Goal: Transaction & Acquisition: Purchase product/service

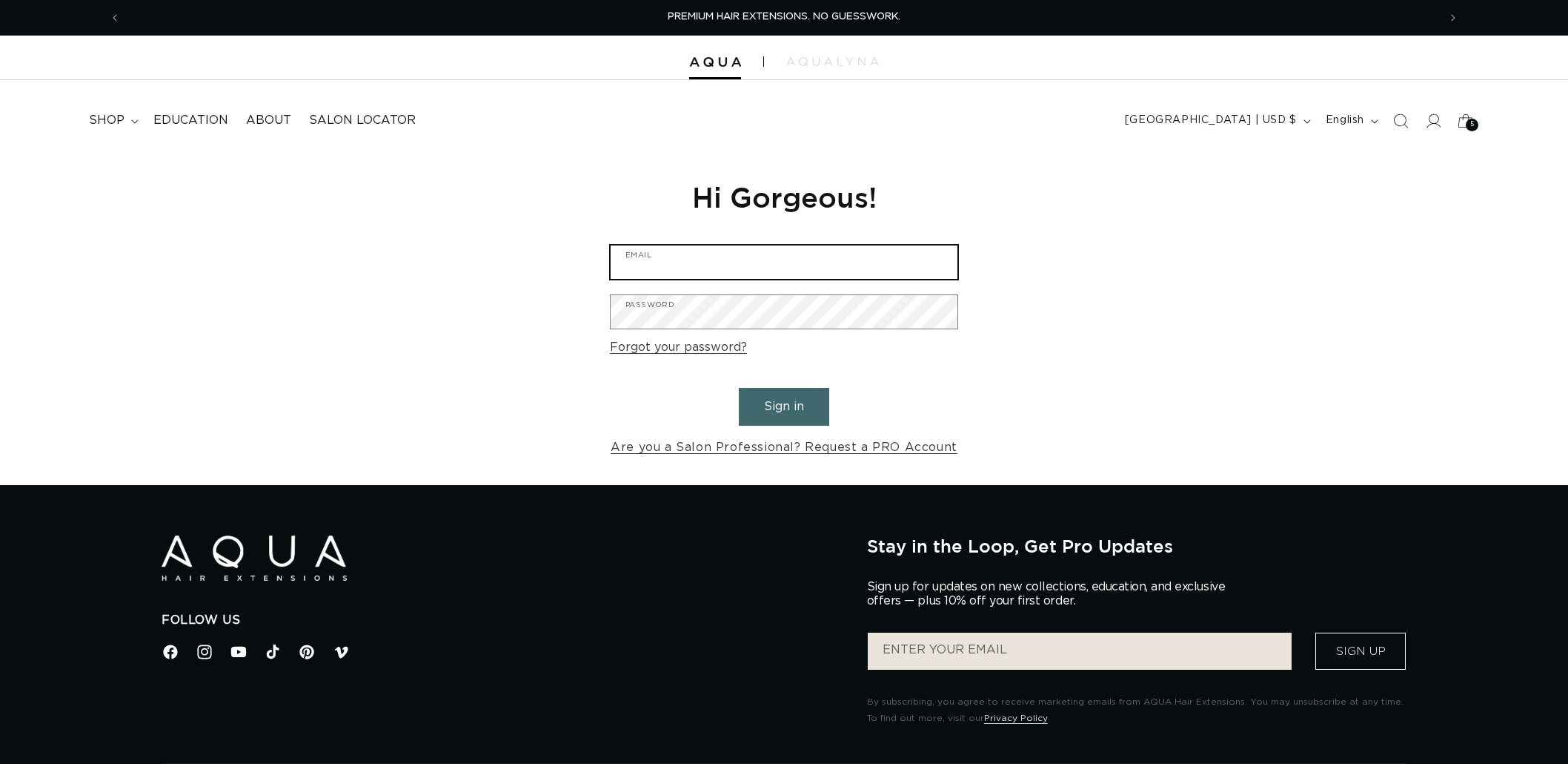
type input "graphics@pabeauty.com"
click at [761, 408] on button "Sign in" at bounding box center [784, 406] width 90 height 38
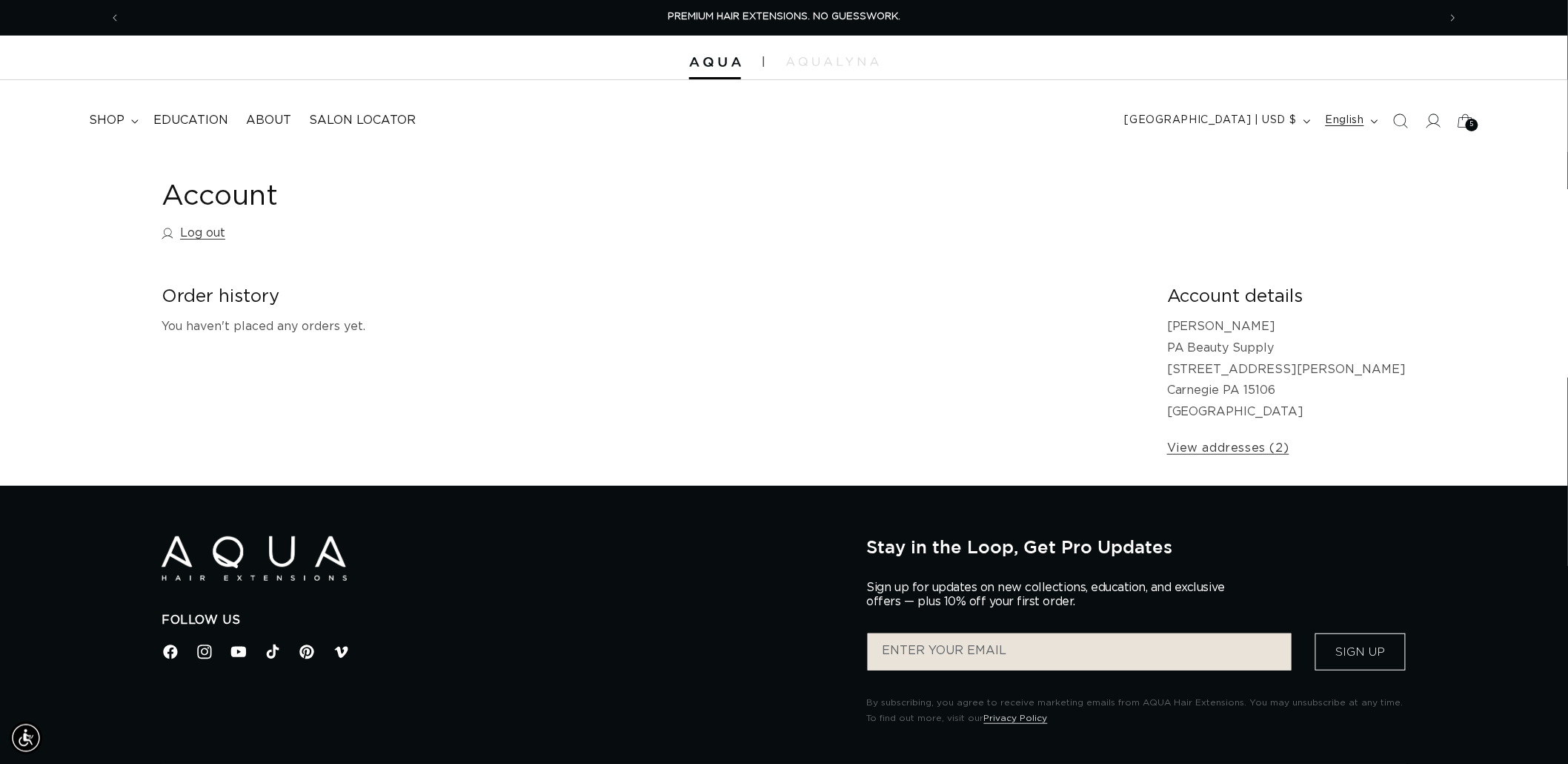
click at [1381, 121] on button "English" at bounding box center [1350, 121] width 67 height 28
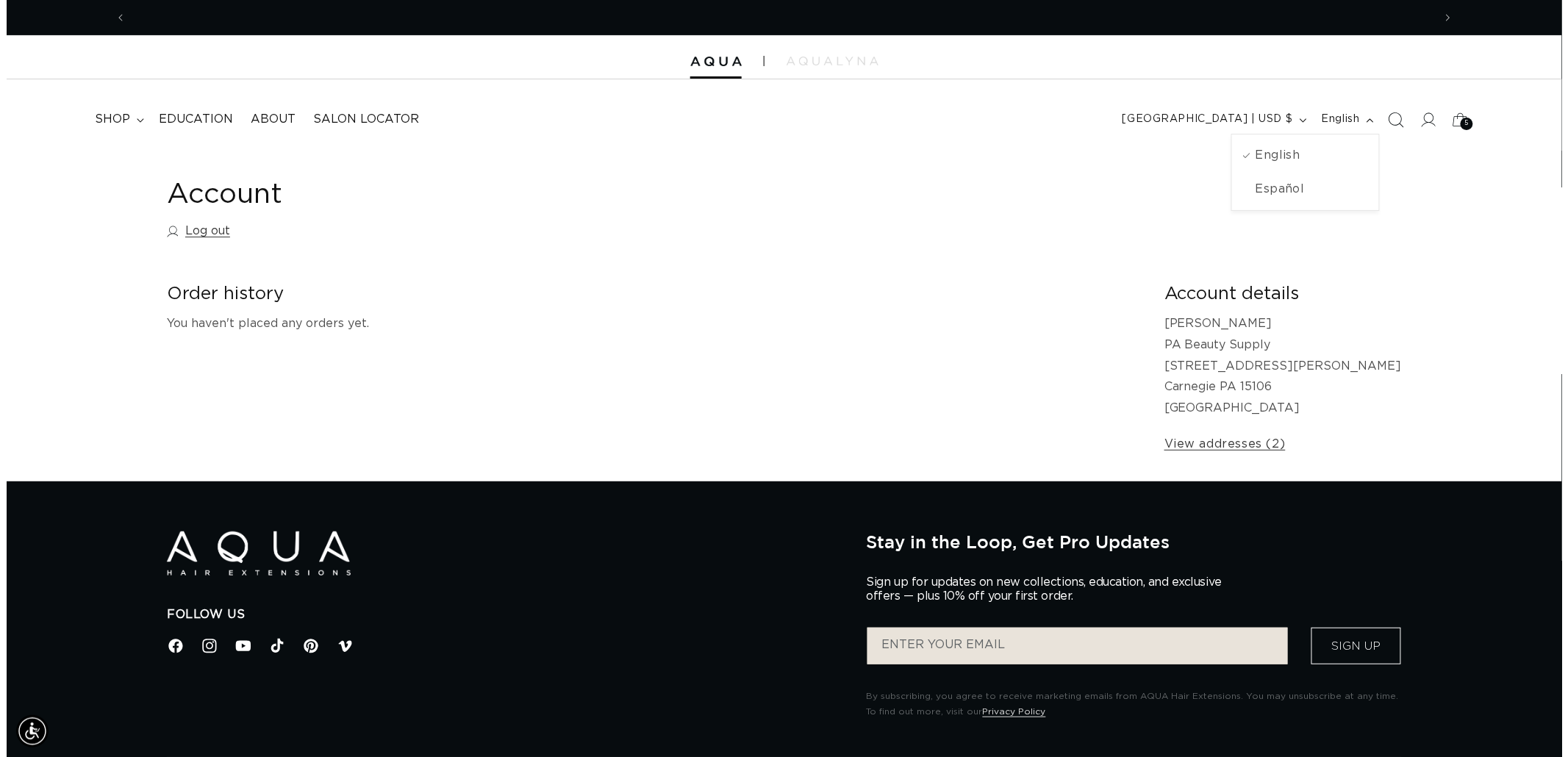
scroll to position [0, 1307]
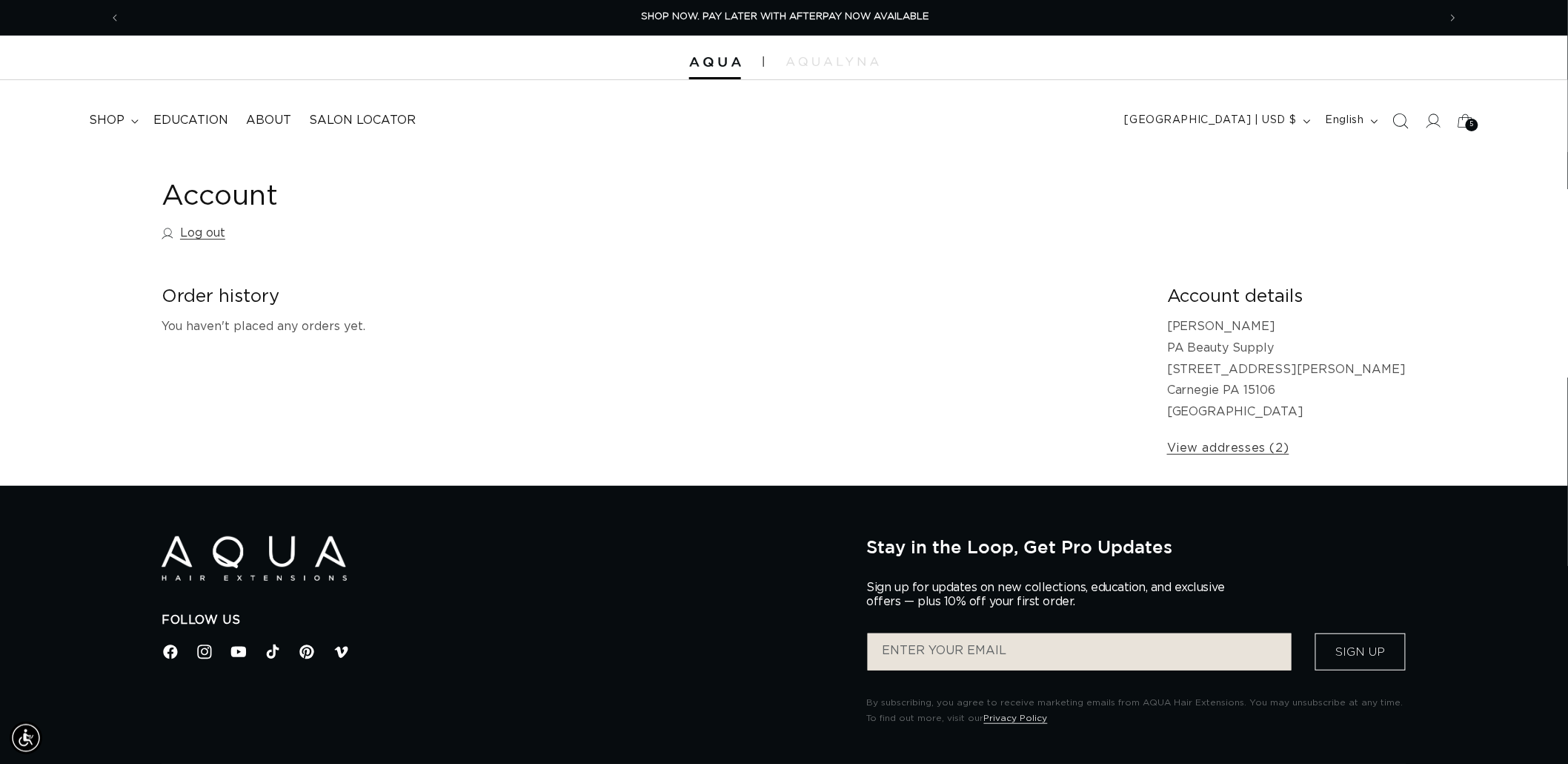
click at [1399, 119] on icon "Search" at bounding box center [1401, 121] width 16 height 16
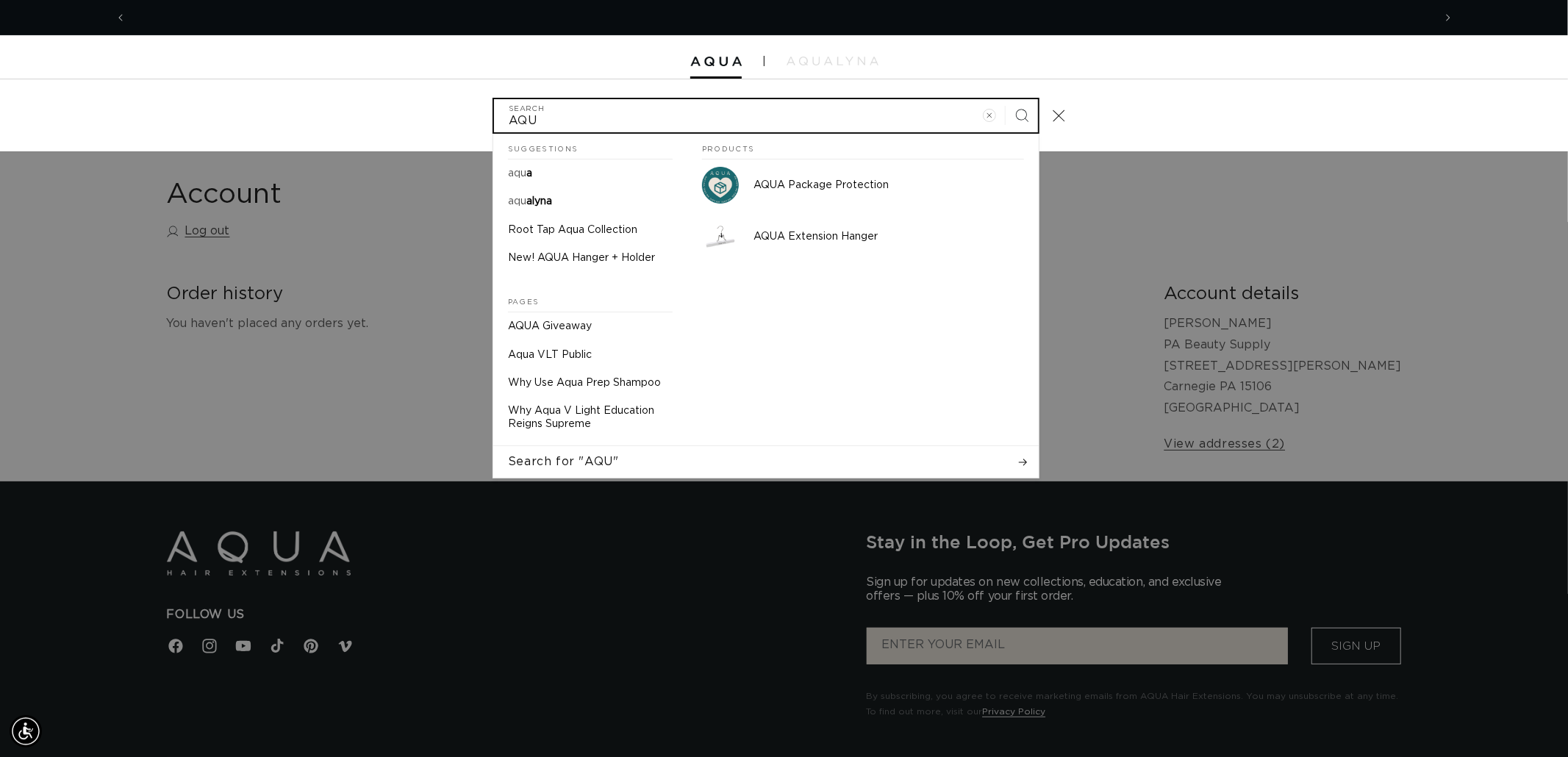
scroll to position [0, 2614]
type input "A"
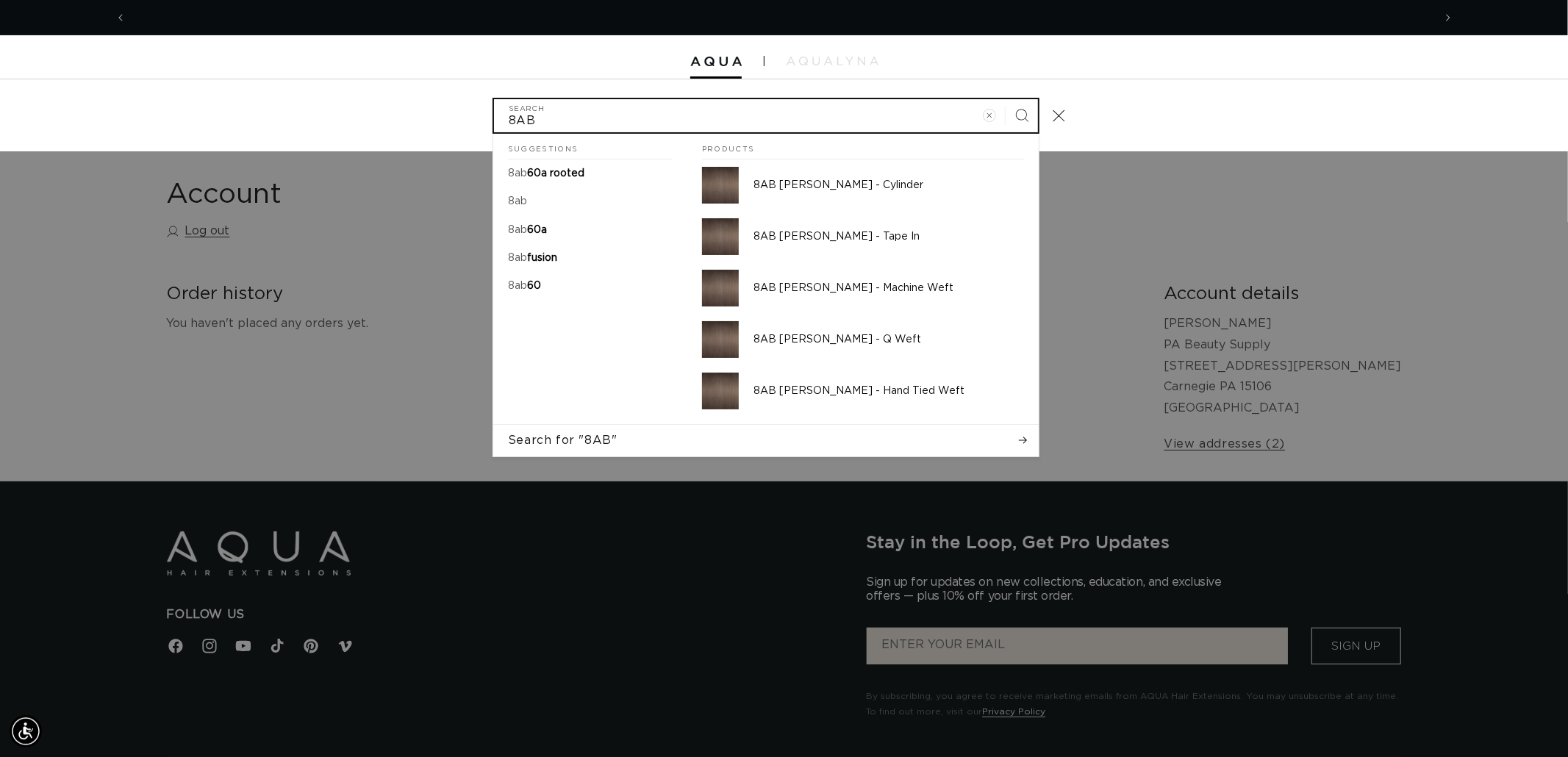
scroll to position [0, 0]
type input "8AB"
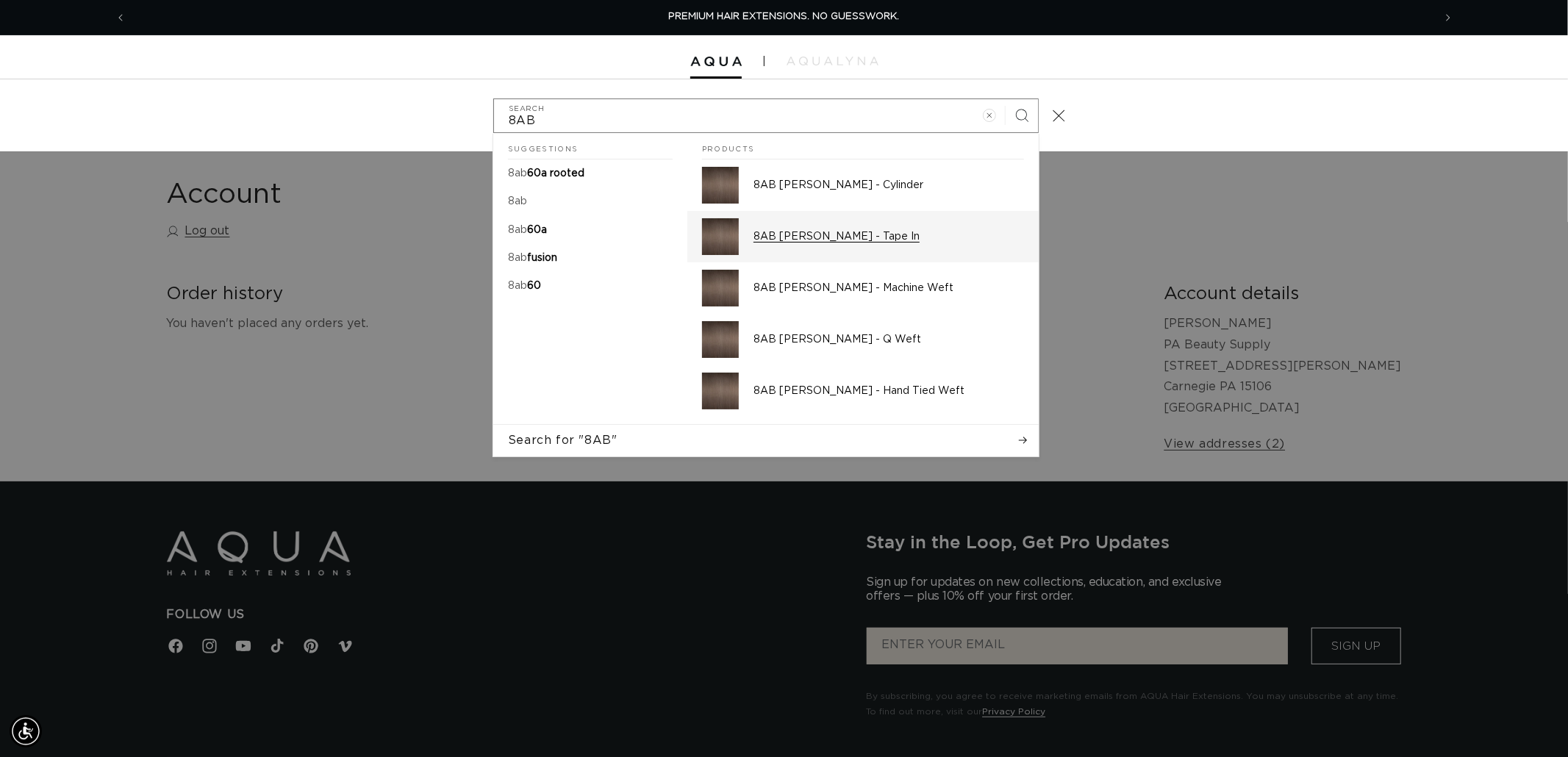
click at [820, 224] on div "8AB Ash Brown - Tape In" at bounding box center [889, 237] width 271 height 37
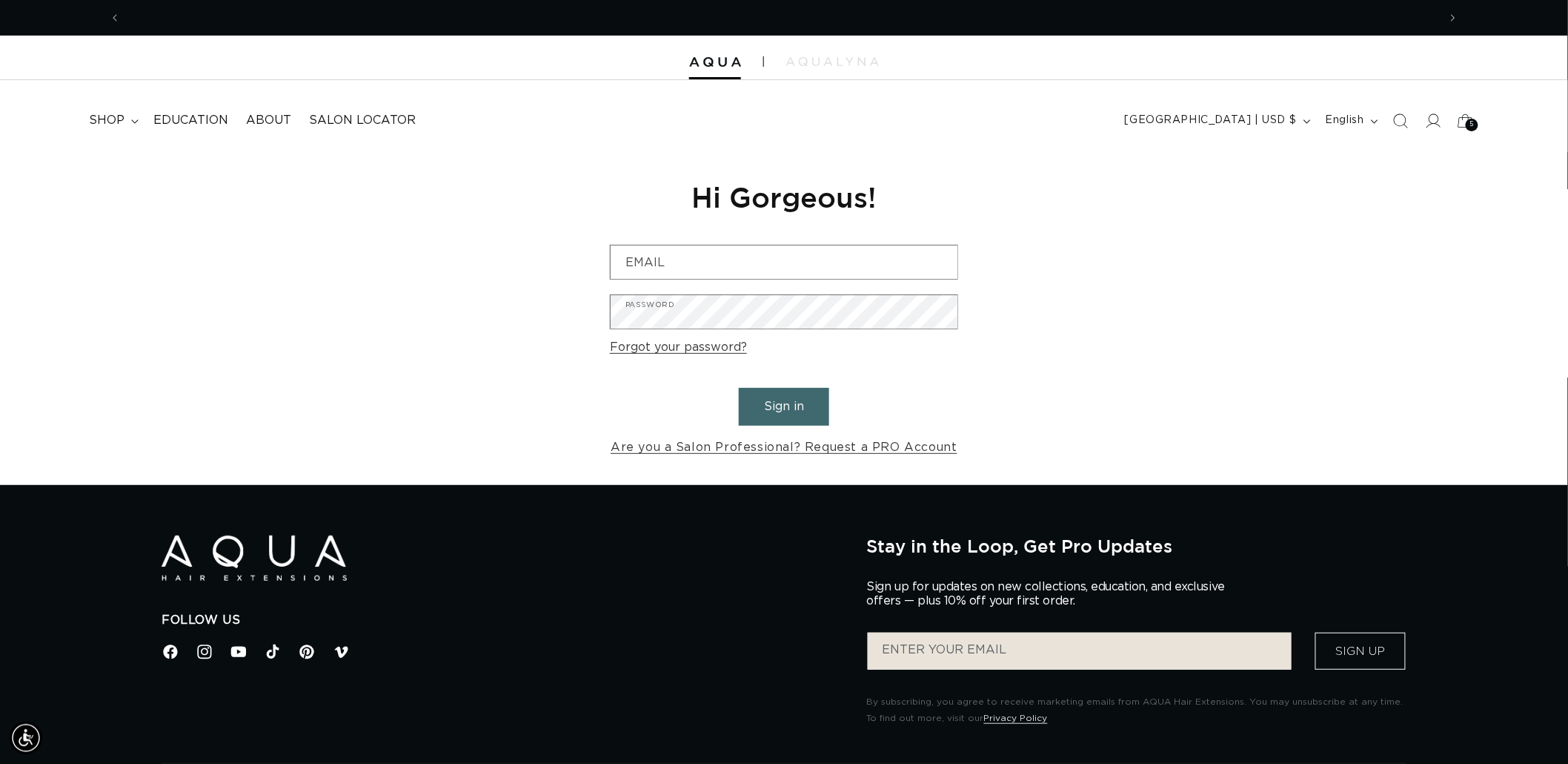
scroll to position [0, 1317]
type input "graphics@pabeauty.com"
click at [752, 405] on button "Sign in" at bounding box center [784, 406] width 90 height 38
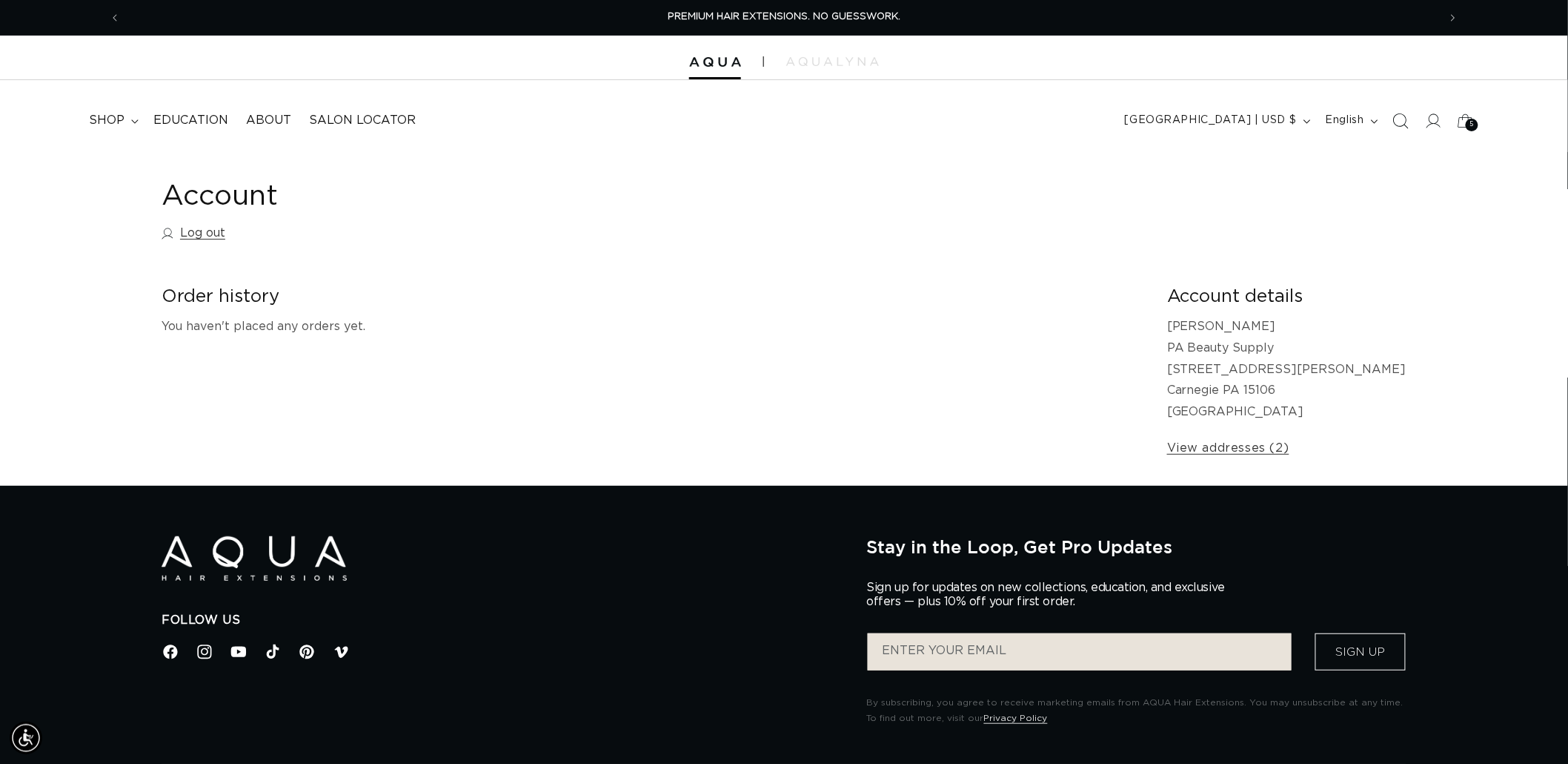
click at [1387, 126] on span "Search" at bounding box center [1401, 122] width 33 height 33
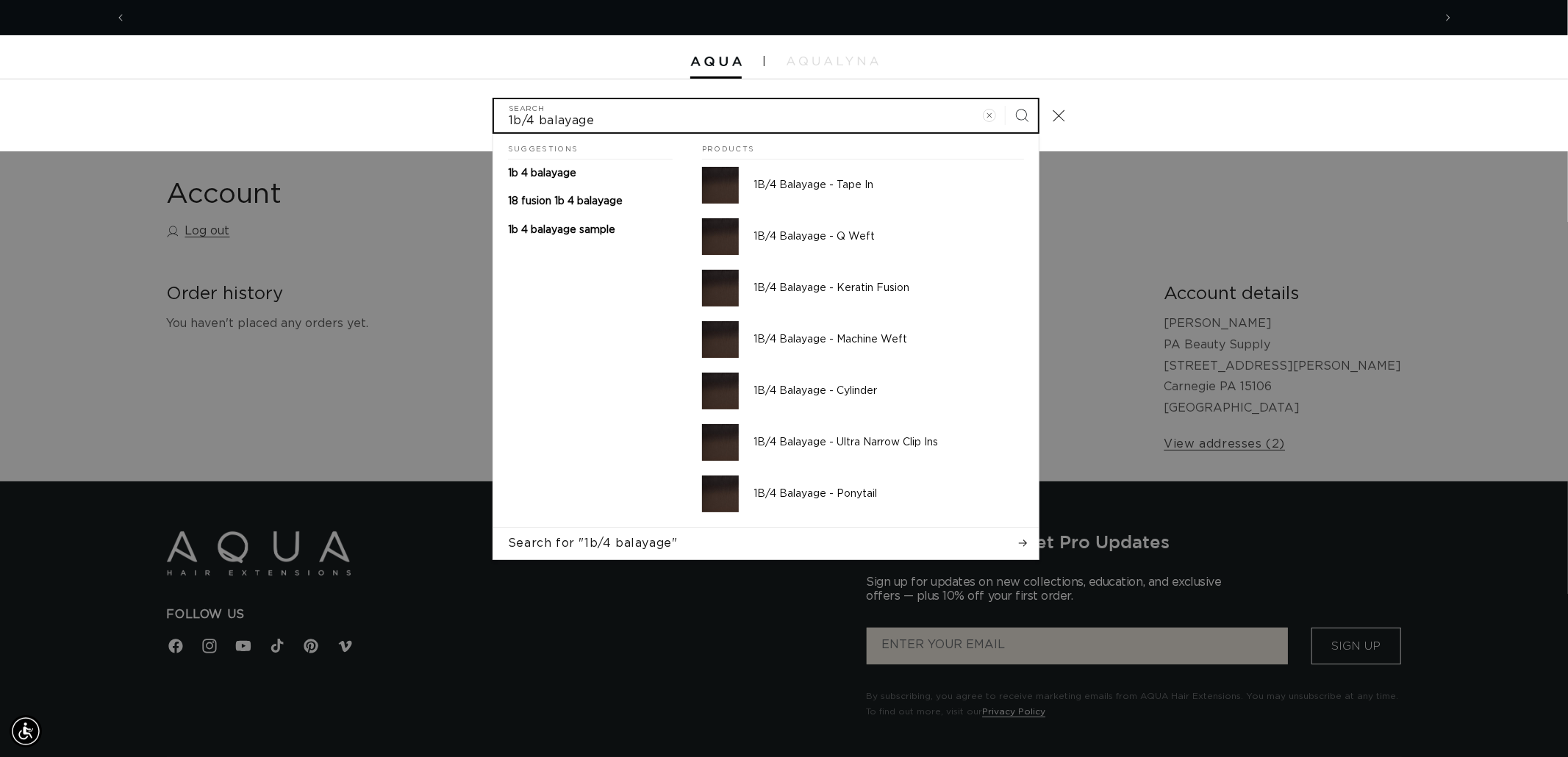
scroll to position [0, 1307]
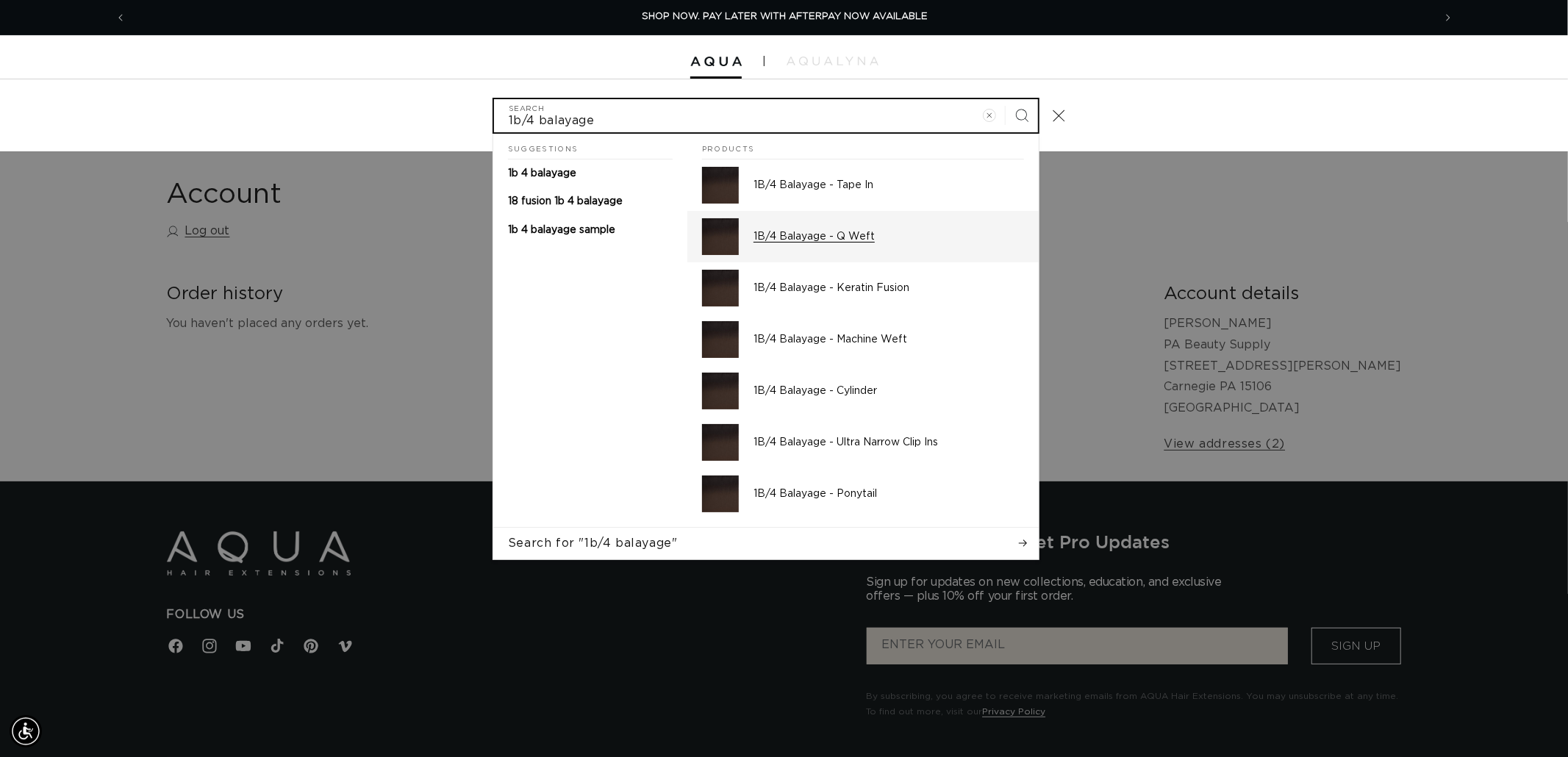
type input "1b/4 balayage"
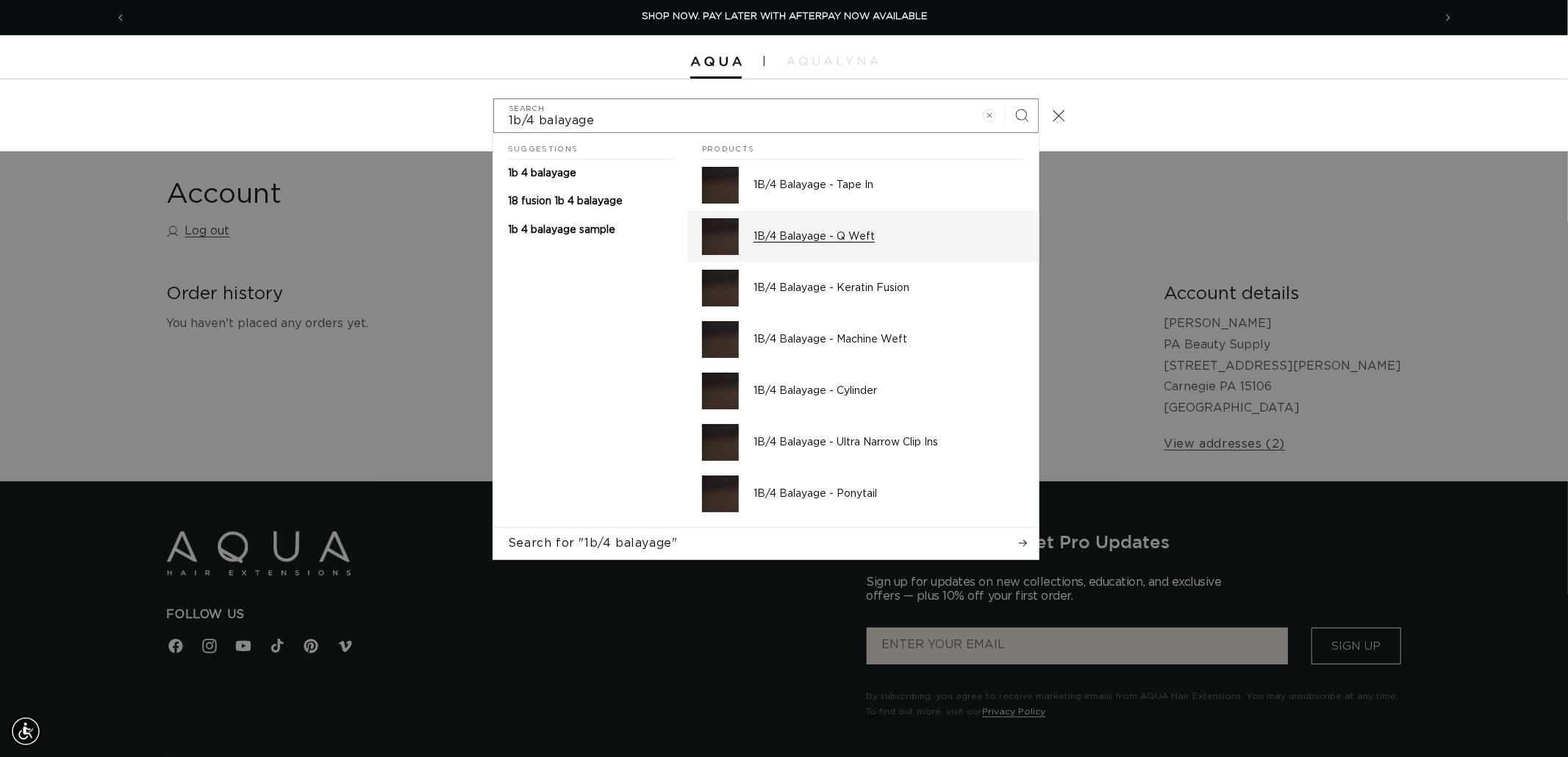
click at [789, 238] on p "1B/4 Balayage - Q Weft" at bounding box center [889, 237] width 271 height 13
